Goal: Transaction & Acquisition: Purchase product/service

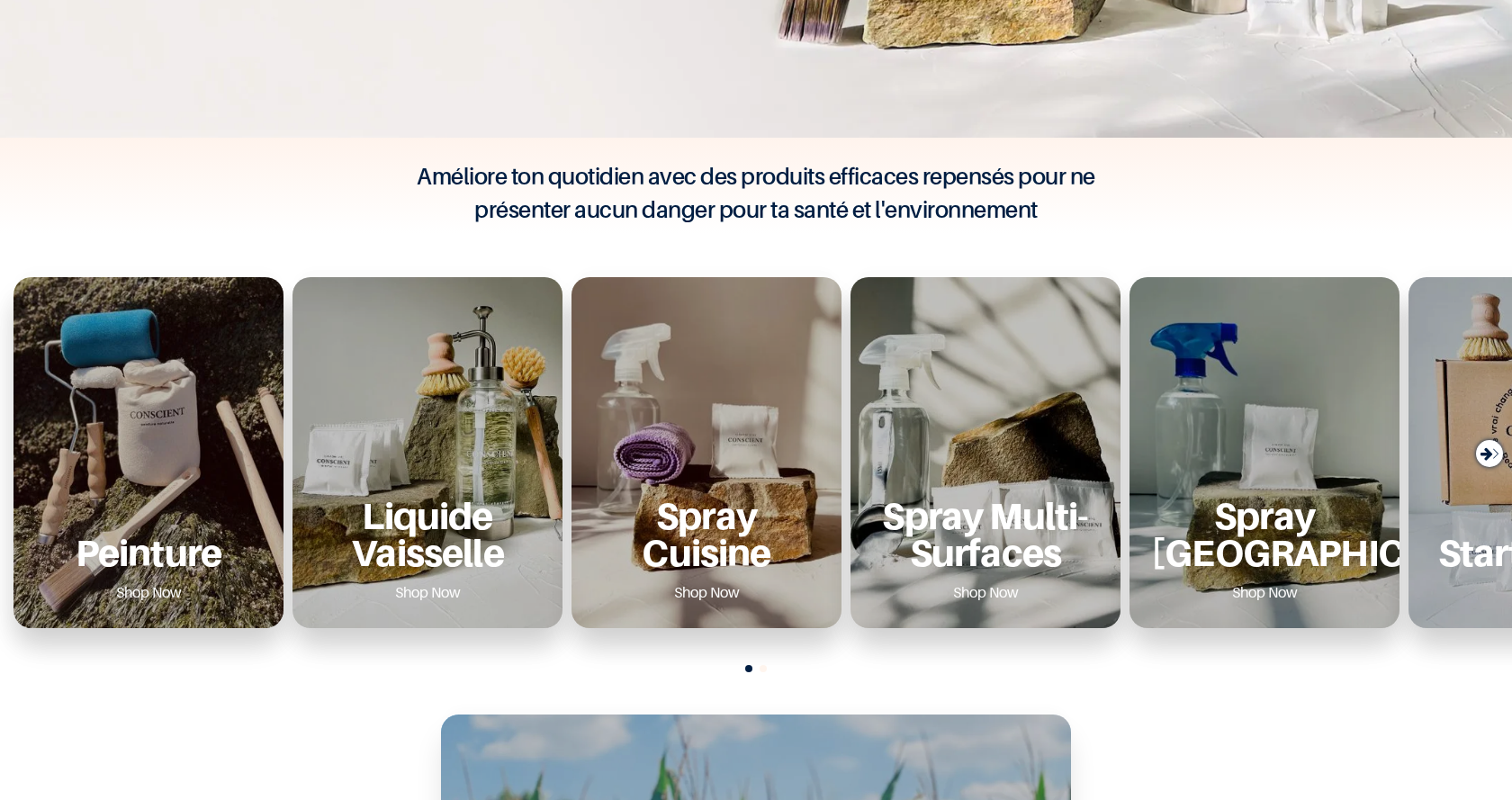
scroll to position [630, 0]
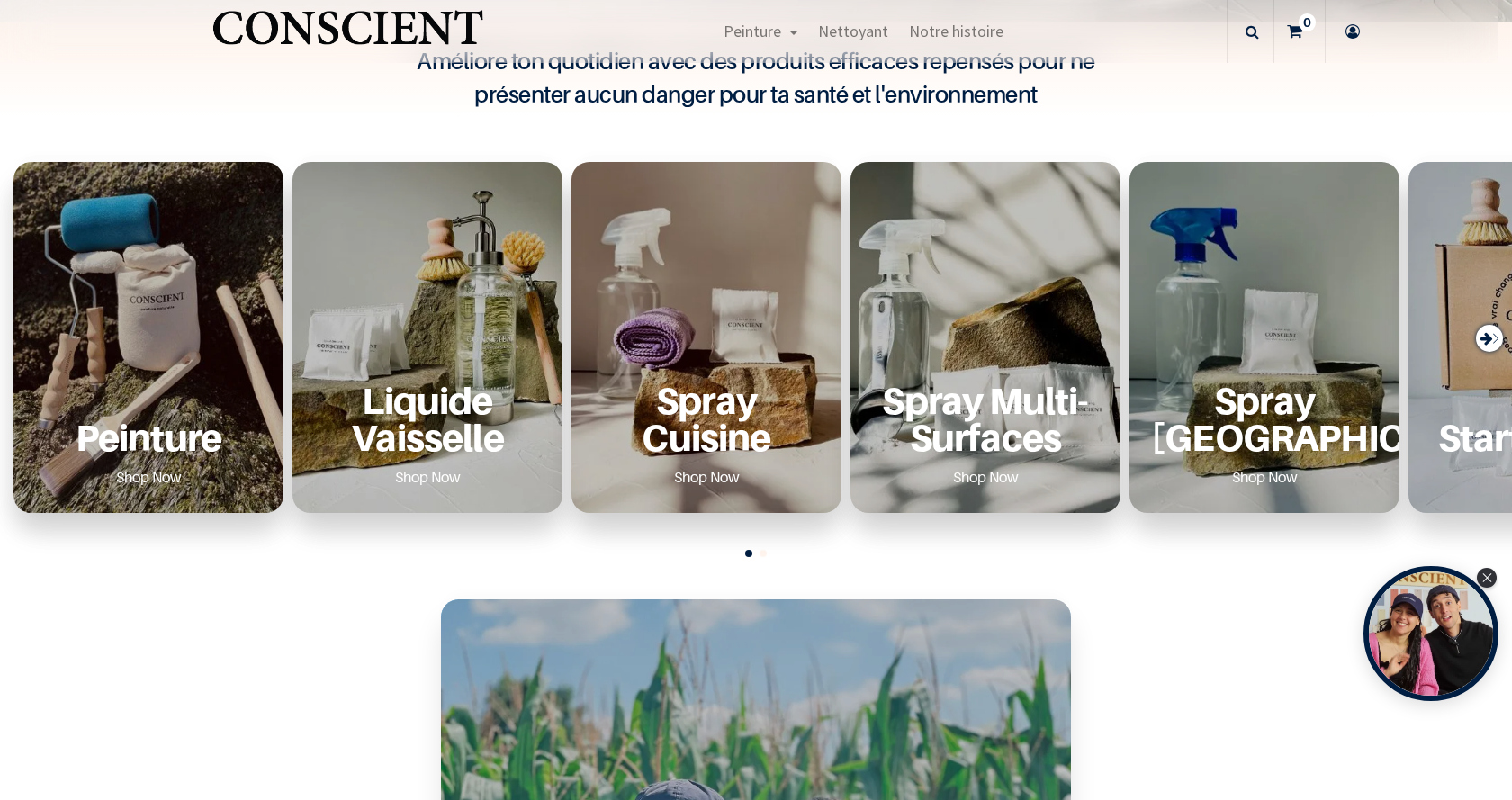
click at [144, 356] on div "Peinture Shop Now" at bounding box center [149, 337] width 270 height 351
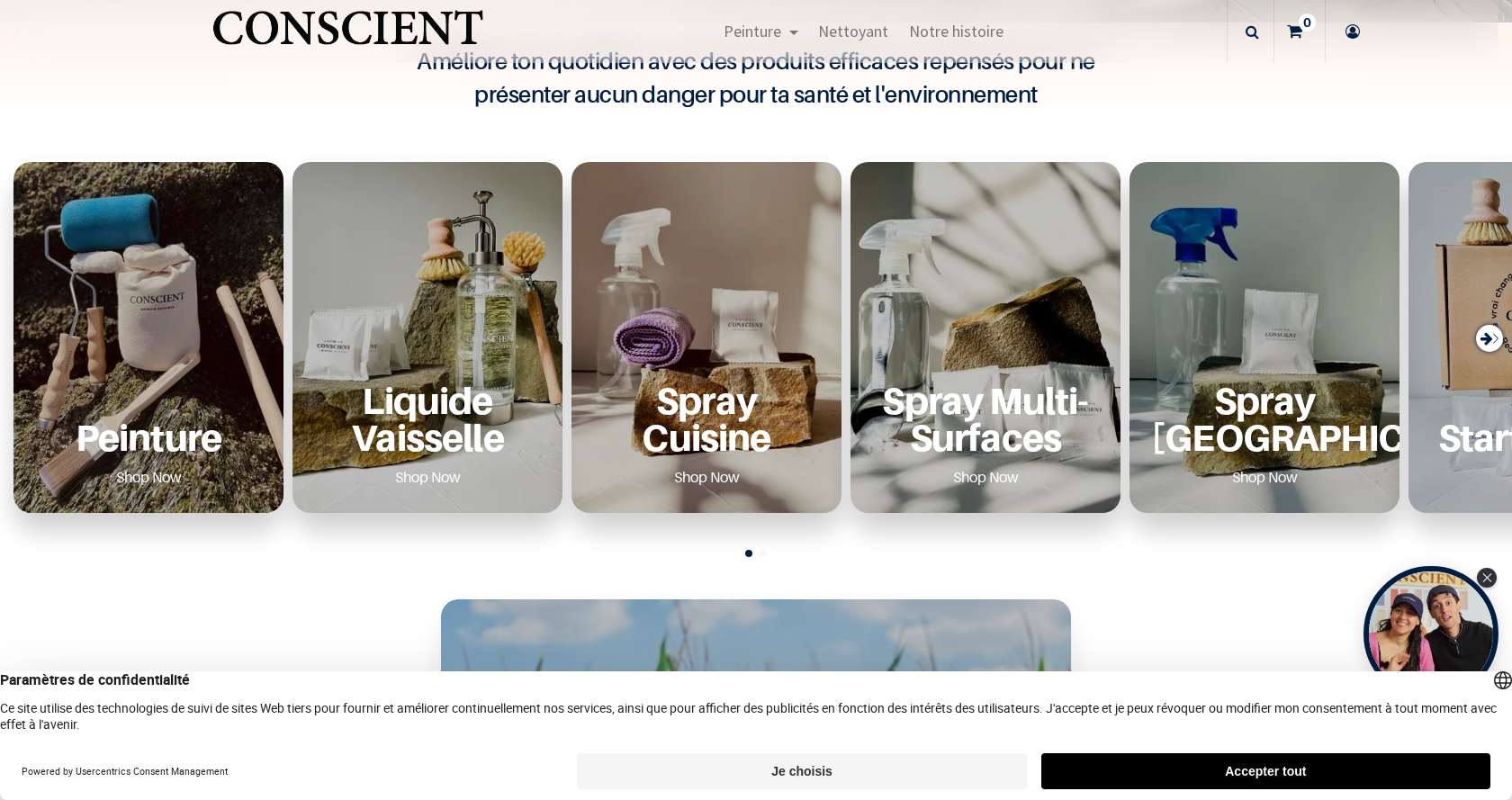
scroll to position [0, 0]
click at [143, 471] on link "Shop Now" at bounding box center [149, 476] width 109 height 29
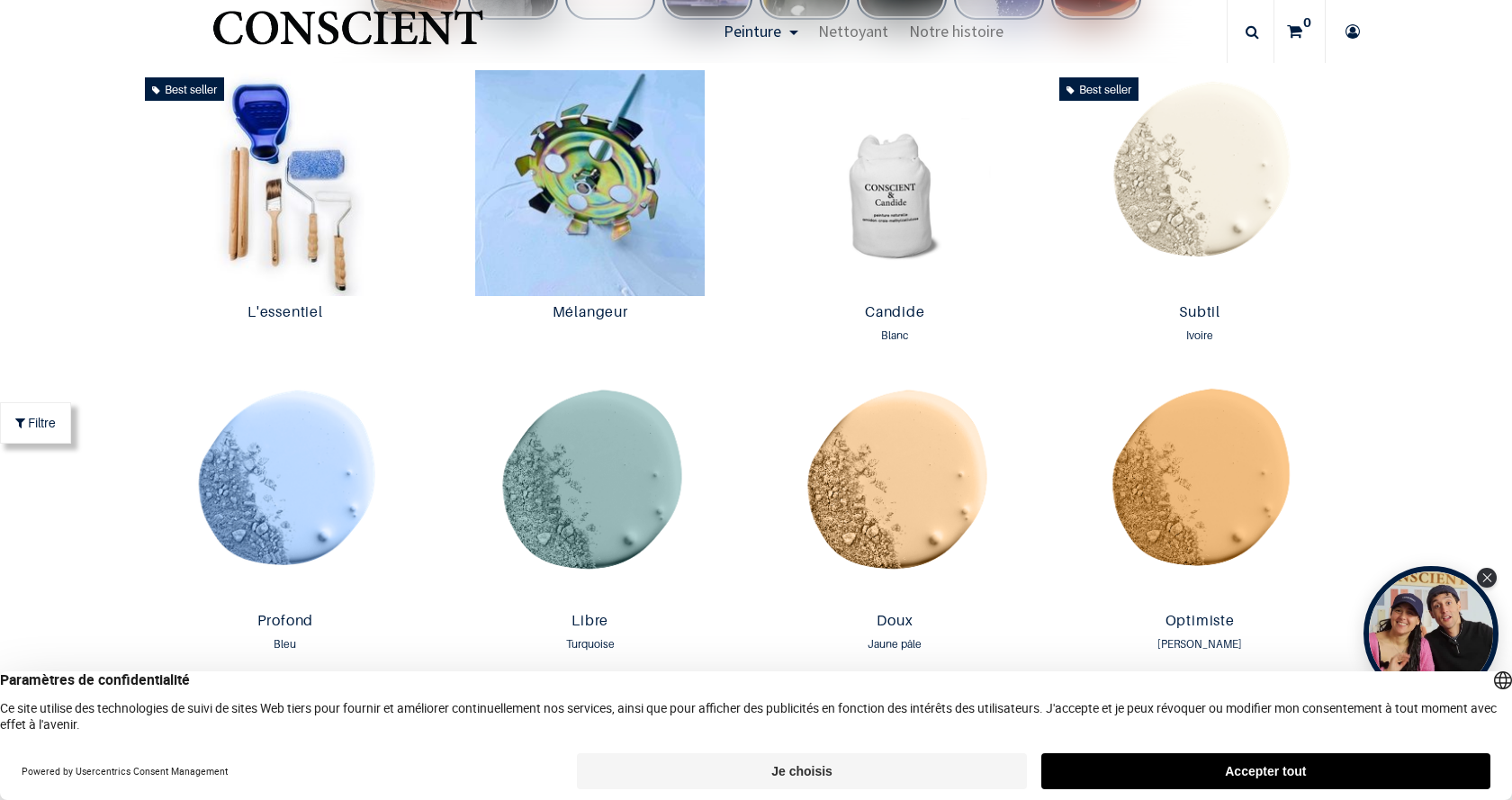
scroll to position [1261, 0]
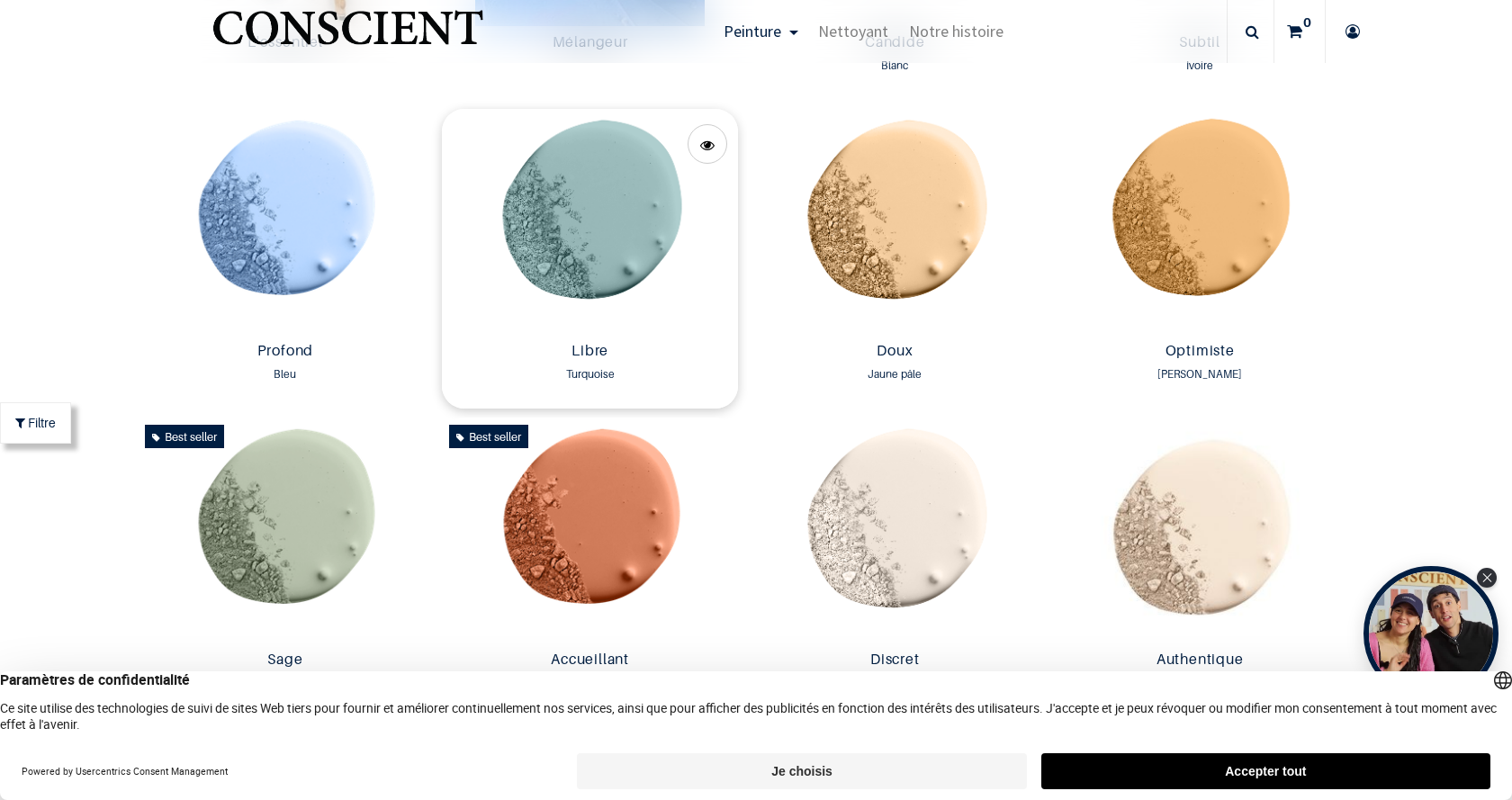
click at [604, 298] on img at bounding box center [590, 222] width 296 height 226
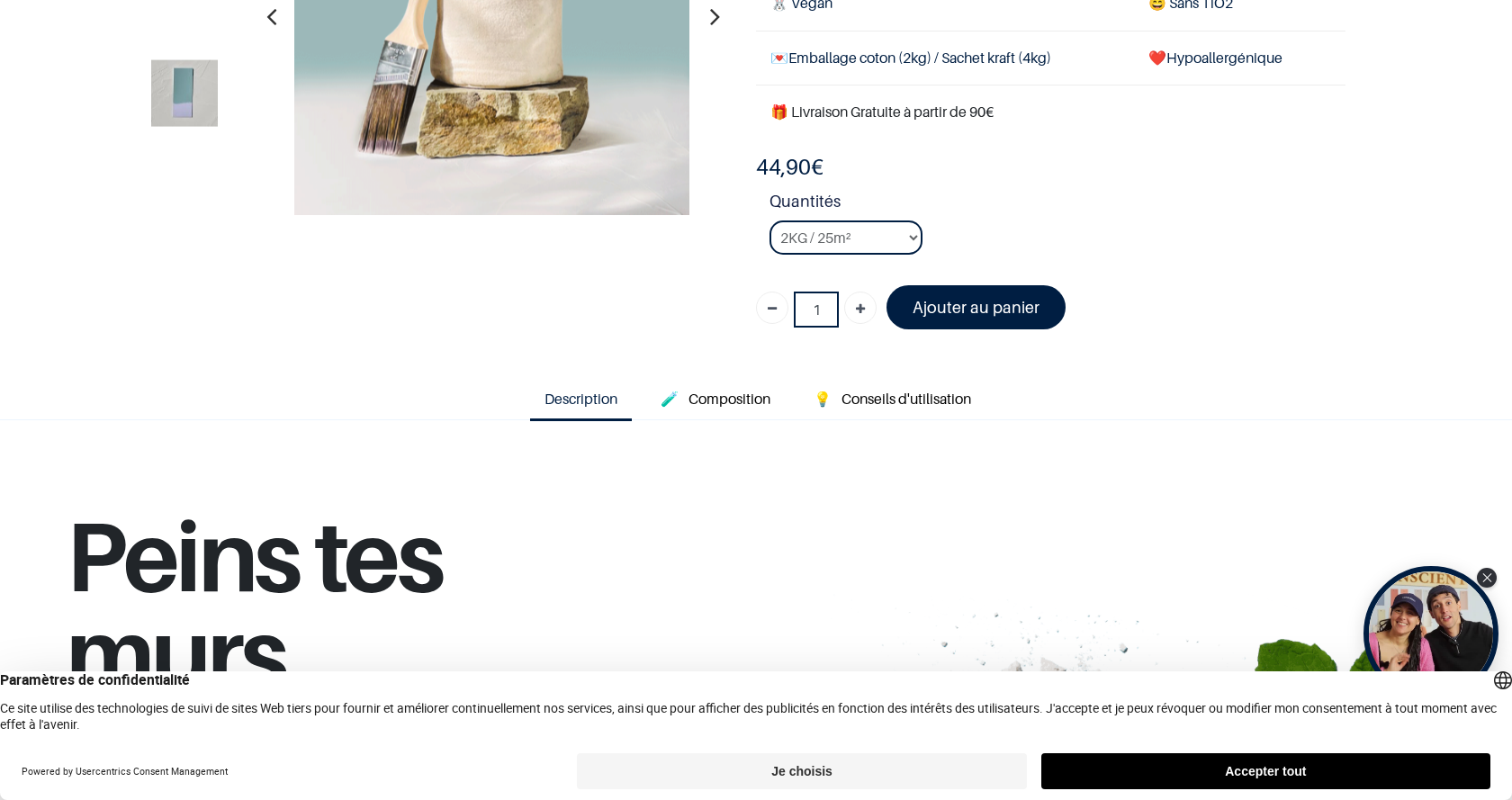
click at [922, 237] on li "Quantités 2KG / 25m² 4KG / 50m² 8KG / 100m² Testeur" at bounding box center [1058, 228] width 576 height 80
click at [907, 237] on select "2KG / 25m² 4KG / 50m² 8KG / 100m² Testeur" at bounding box center [846, 237] width 153 height 34
